Goal: Task Accomplishment & Management: Manage account settings

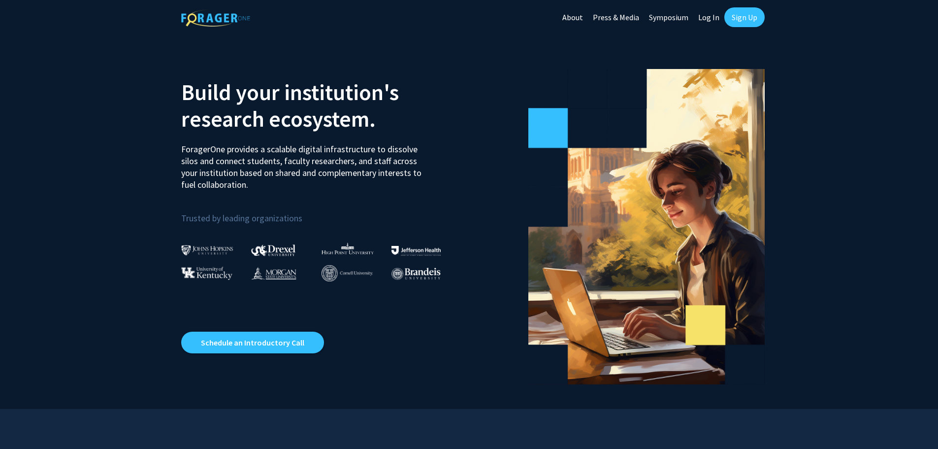
click at [715, 19] on link "Log In" at bounding box center [708, 17] width 31 height 34
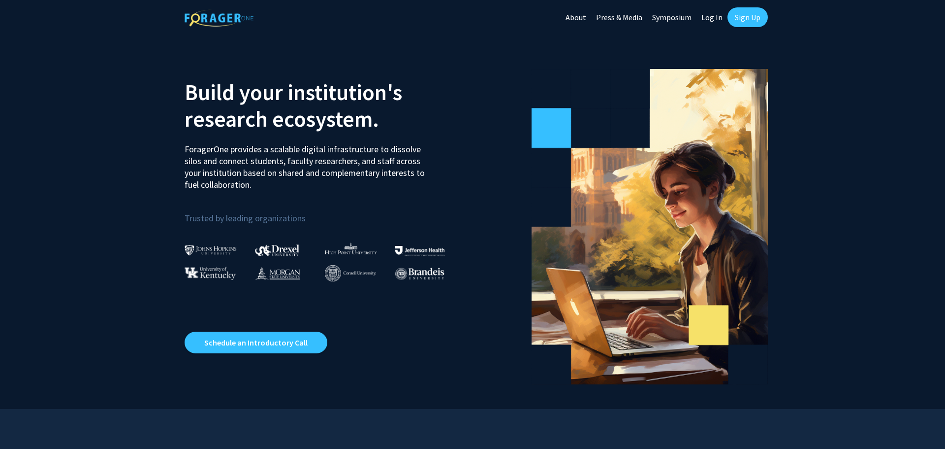
select select
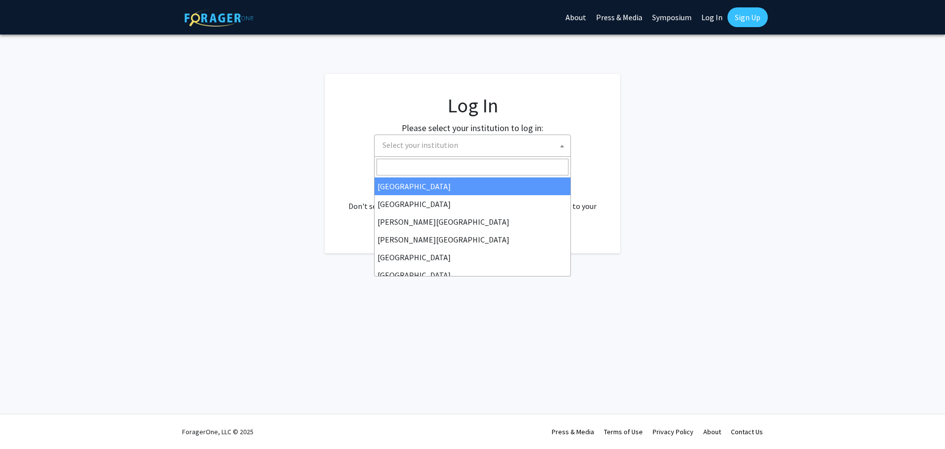
click at [539, 142] on span "Select your institution" at bounding box center [475, 145] width 192 height 20
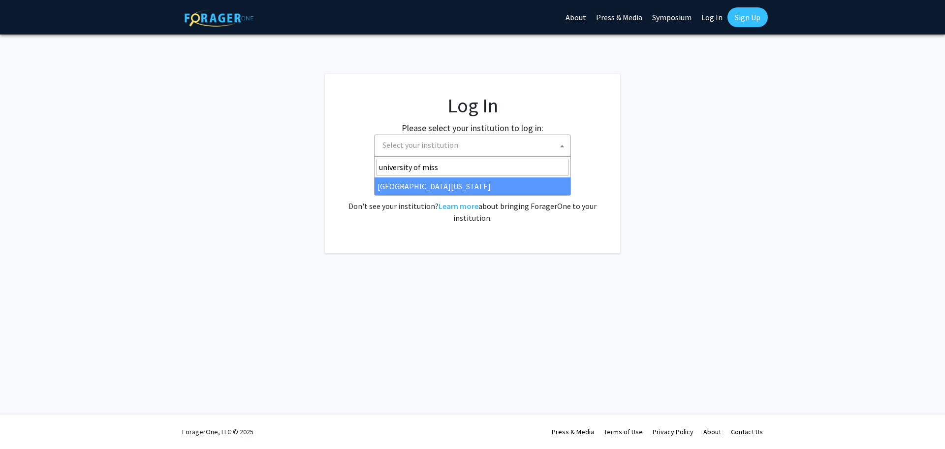
type input "university of miss"
select select "33"
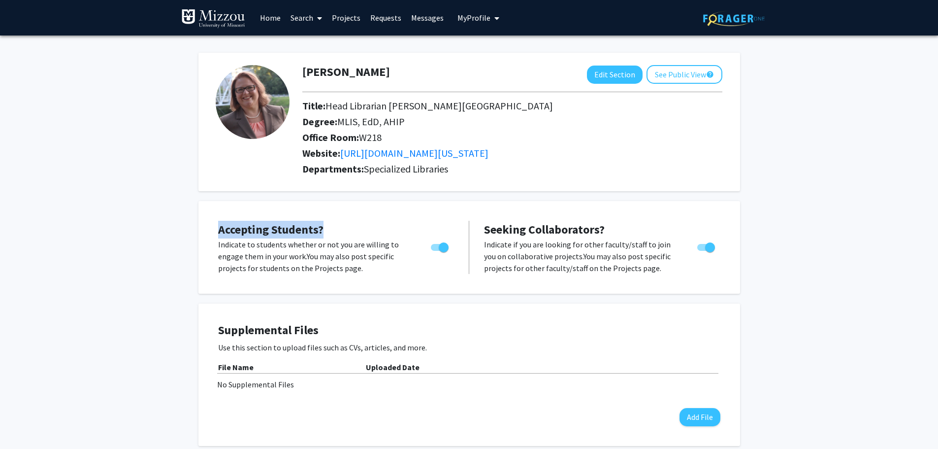
drag, startPoint x: 210, startPoint y: 231, endPoint x: 357, endPoint y: 228, distance: 147.3
click at [357, 228] on div "Accepting Students? Indicate to students whether or not you are willing to enga…" at bounding box center [469, 247] width 522 height 73
